Goal: Navigation & Orientation: Go to known website

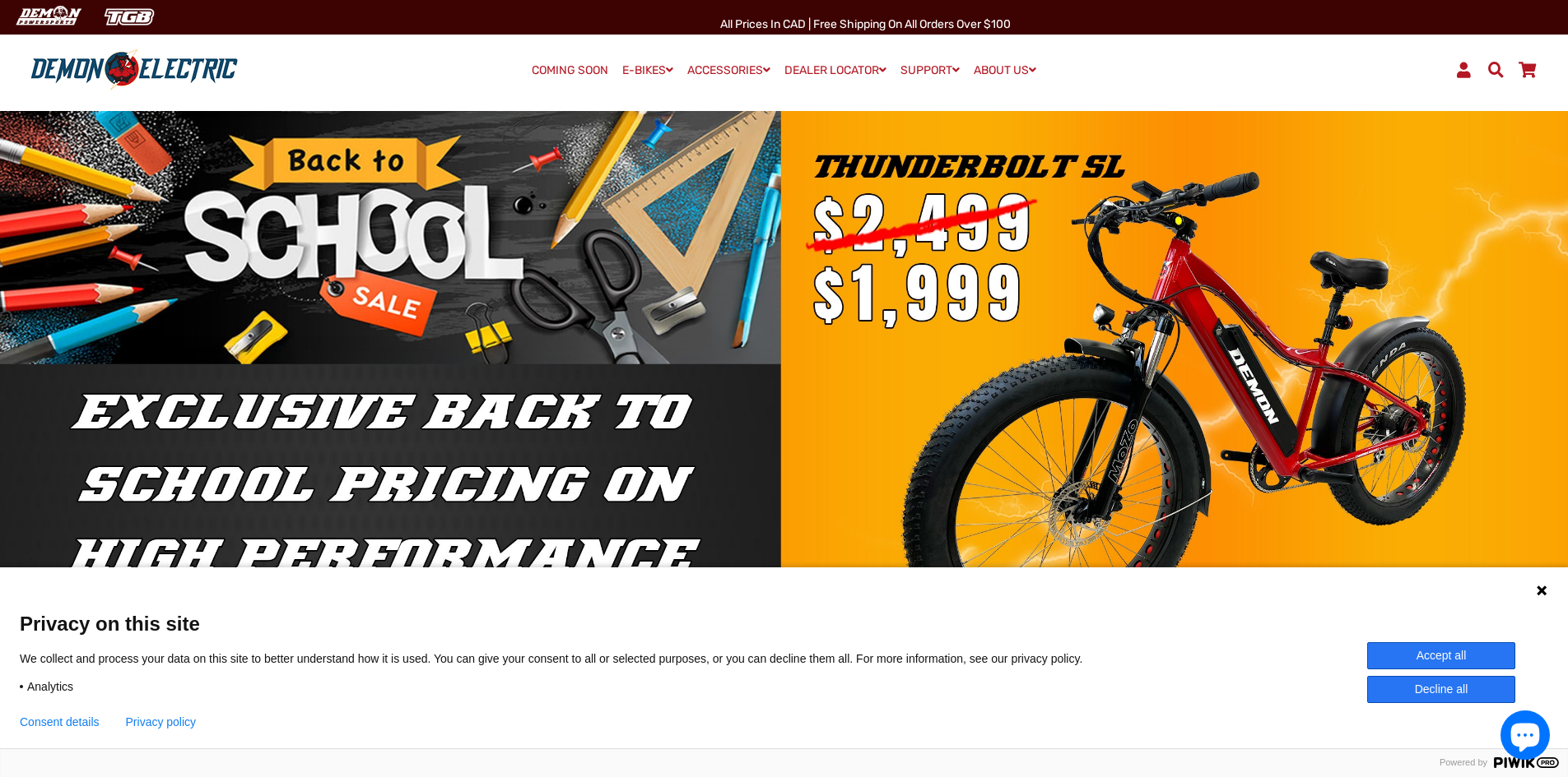
click at [1544, 578] on div "Language 1 Language 2 Language 3" at bounding box center [784, 588] width 1568 height 41
click at [1541, 583] on div "Language 1 Language 2 Language 3" at bounding box center [784, 588] width 1568 height 41
click at [1538, 588] on icon at bounding box center [1541, 590] width 10 height 10
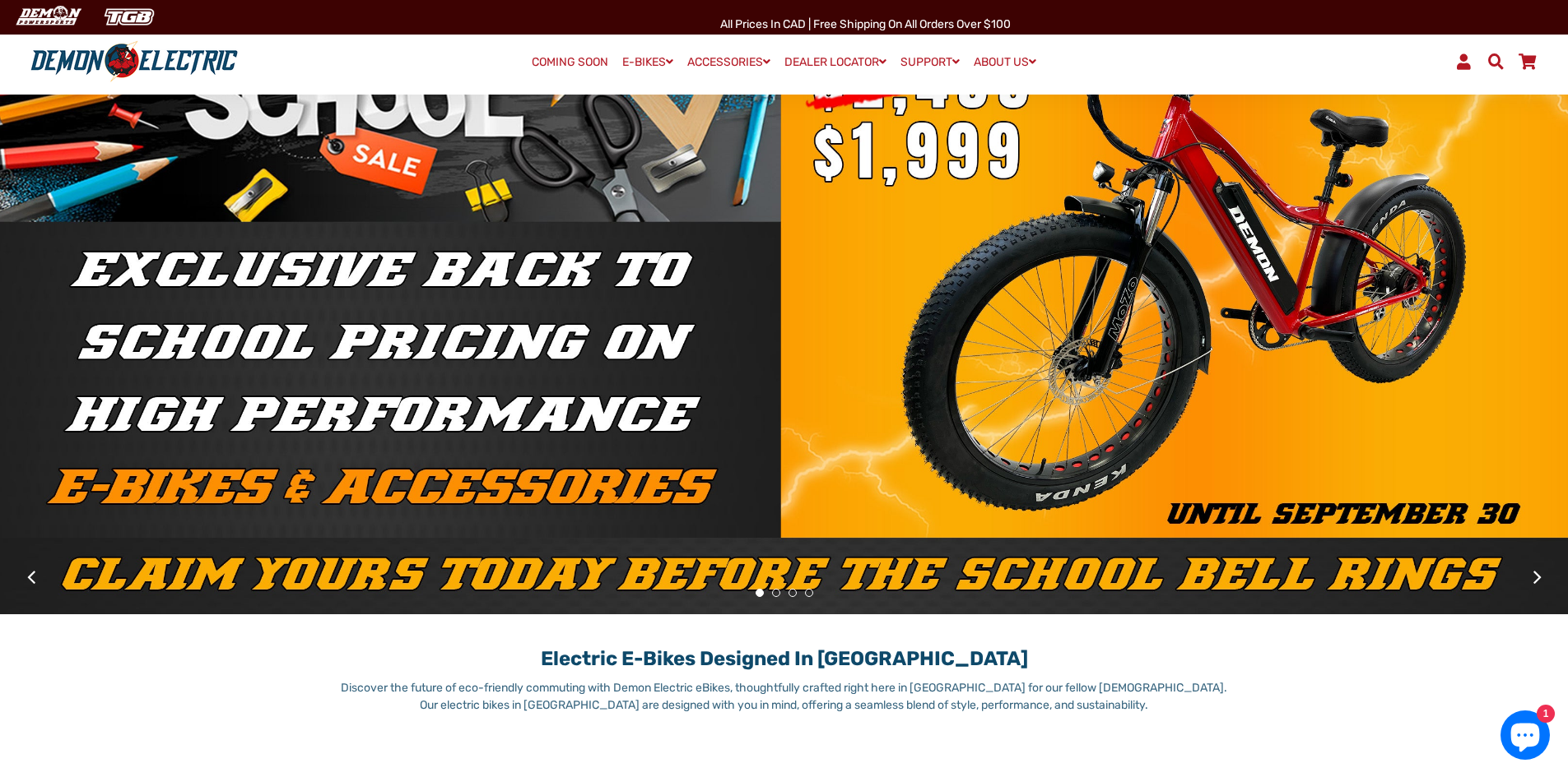
scroll to position [165, 0]
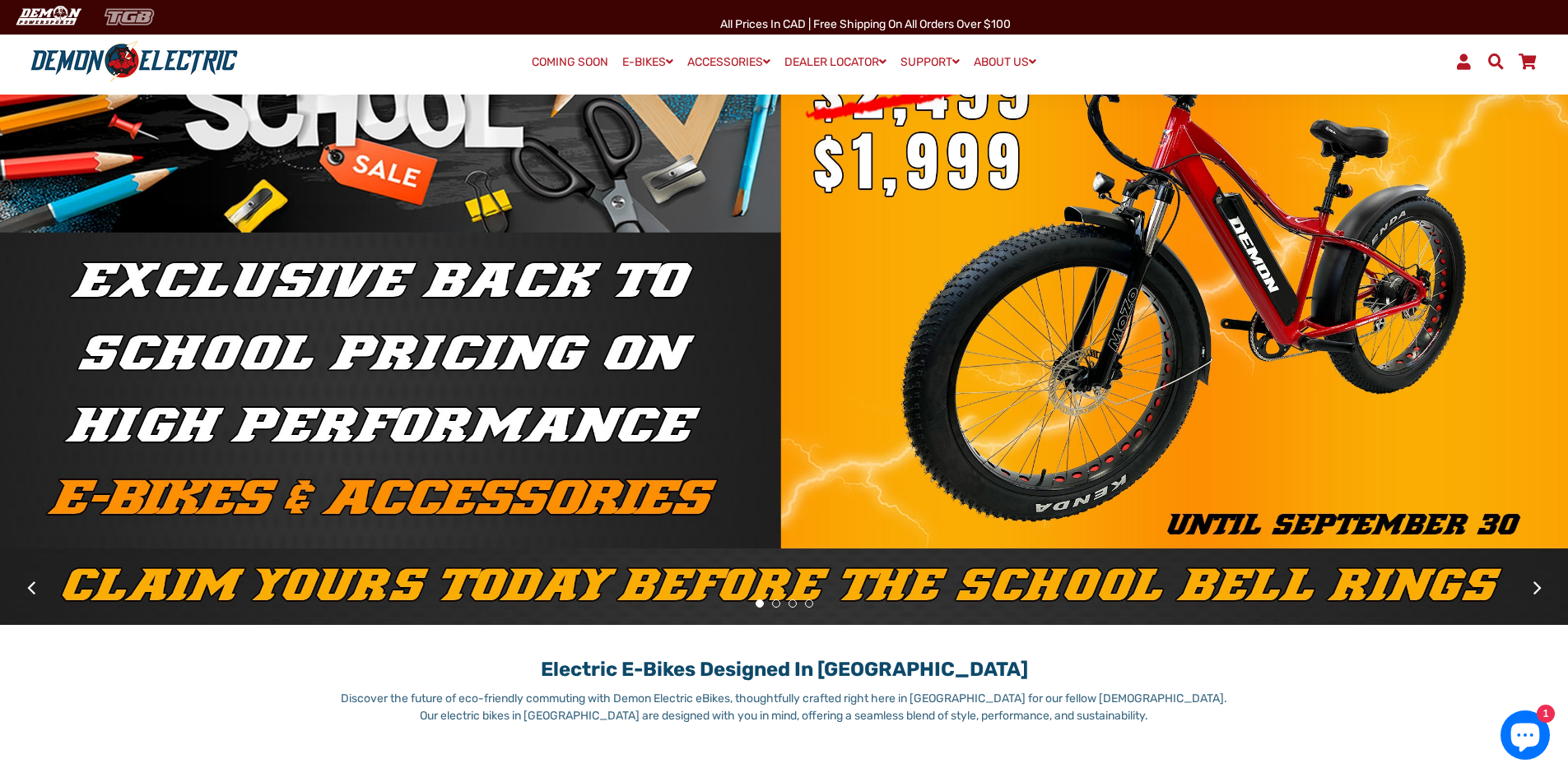
click at [134, 19] on img at bounding box center [129, 16] width 67 height 27
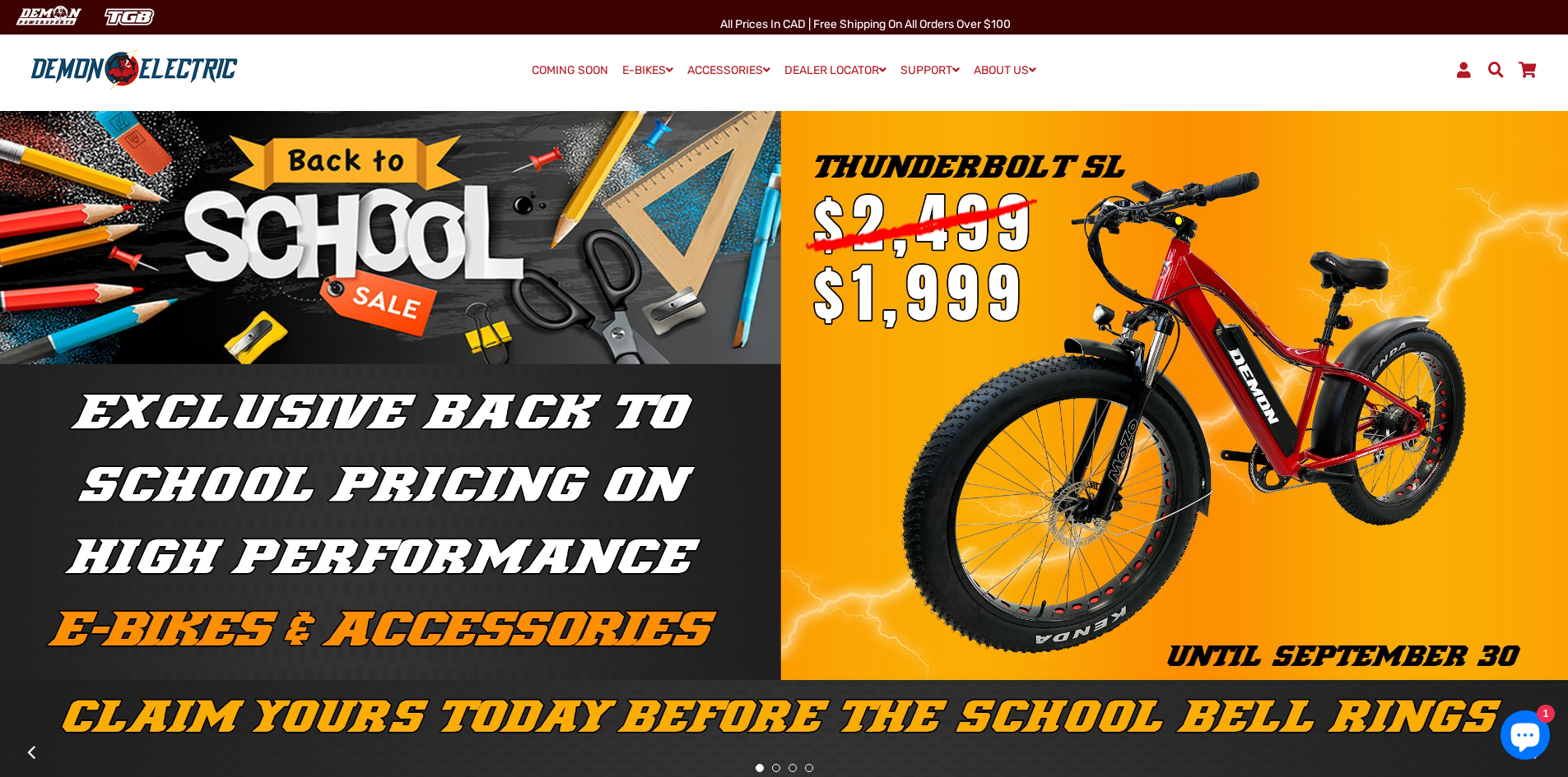
click at [20, 3] on img at bounding box center [48, 16] width 79 height 27
